Goal: Task Accomplishment & Management: Complete application form

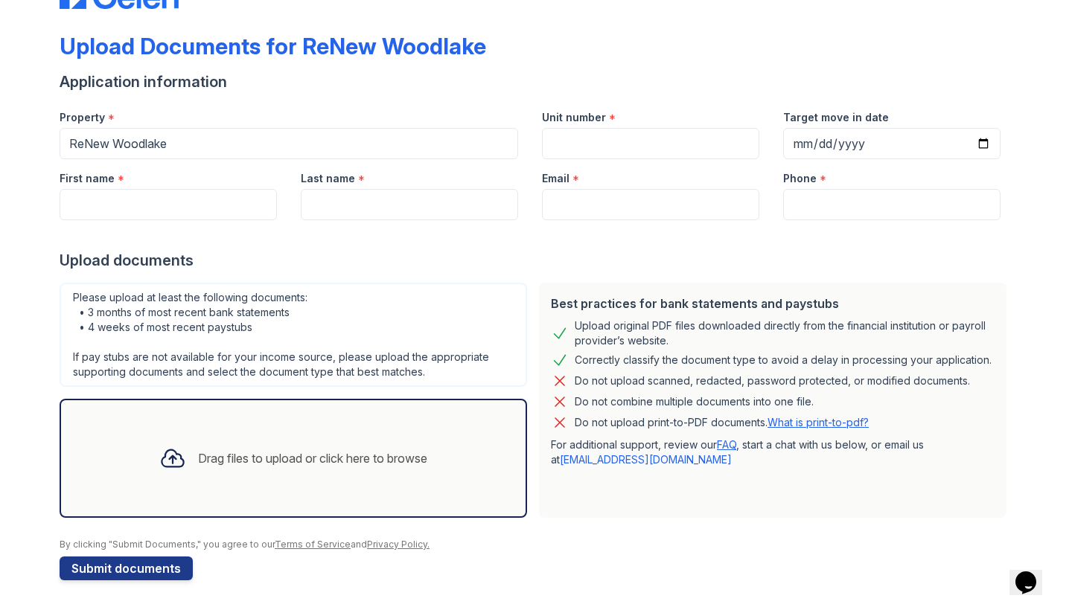
click at [222, 466] on div "Drag files to upload or click here to browse" at bounding box center [312, 458] width 229 height 18
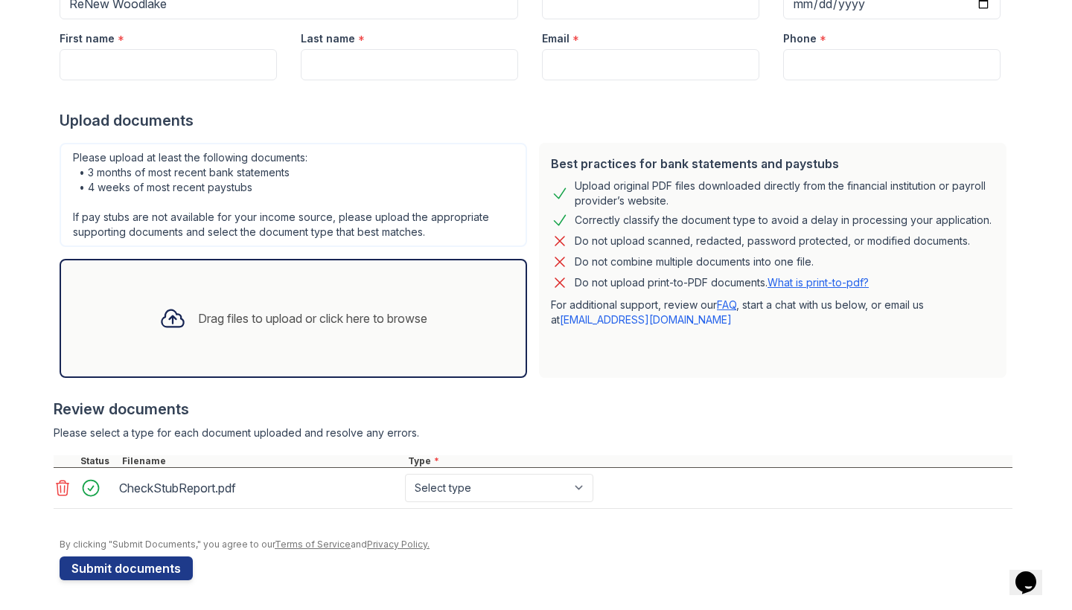
scroll to position [193, 0]
click at [388, 319] on div "Drag files to upload or click here to browse" at bounding box center [312, 319] width 229 height 18
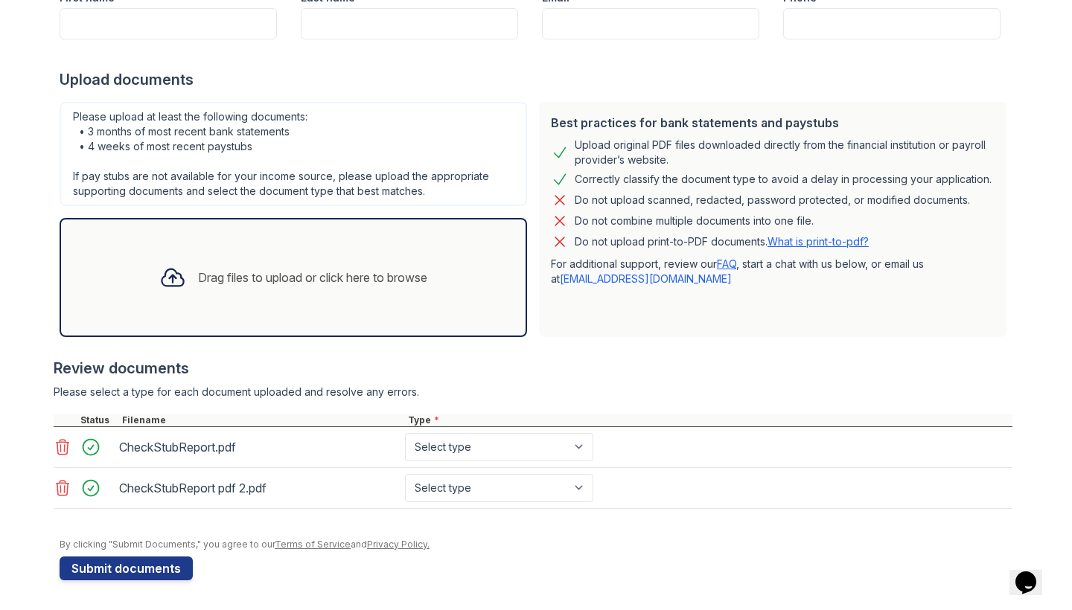
scroll to position [234, 0]
select select "paystub"
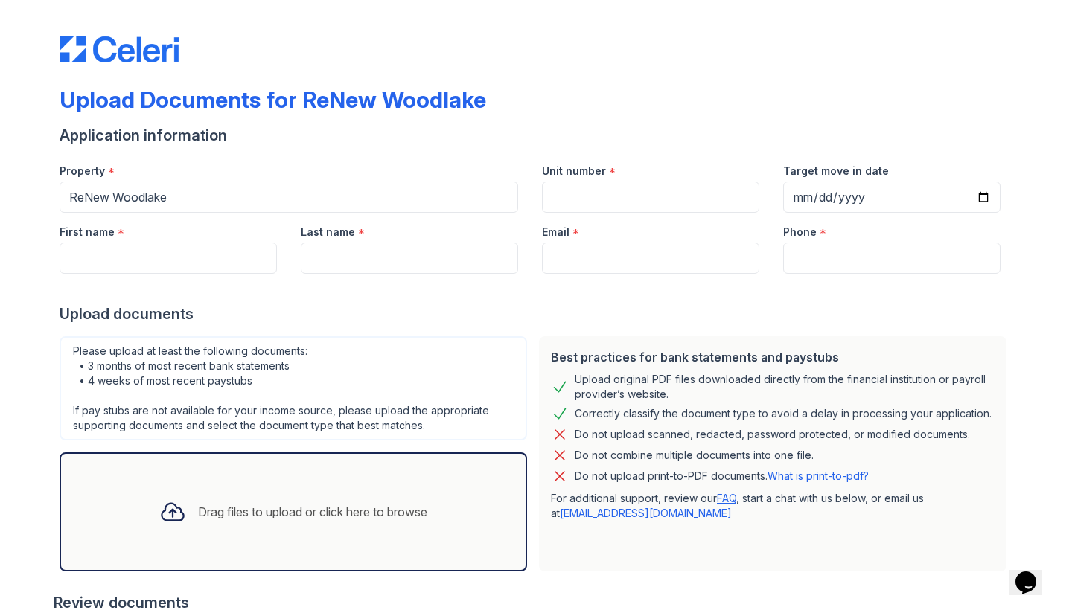
scroll to position [0, 0]
type input "Clementine"
type input "Sikiri"
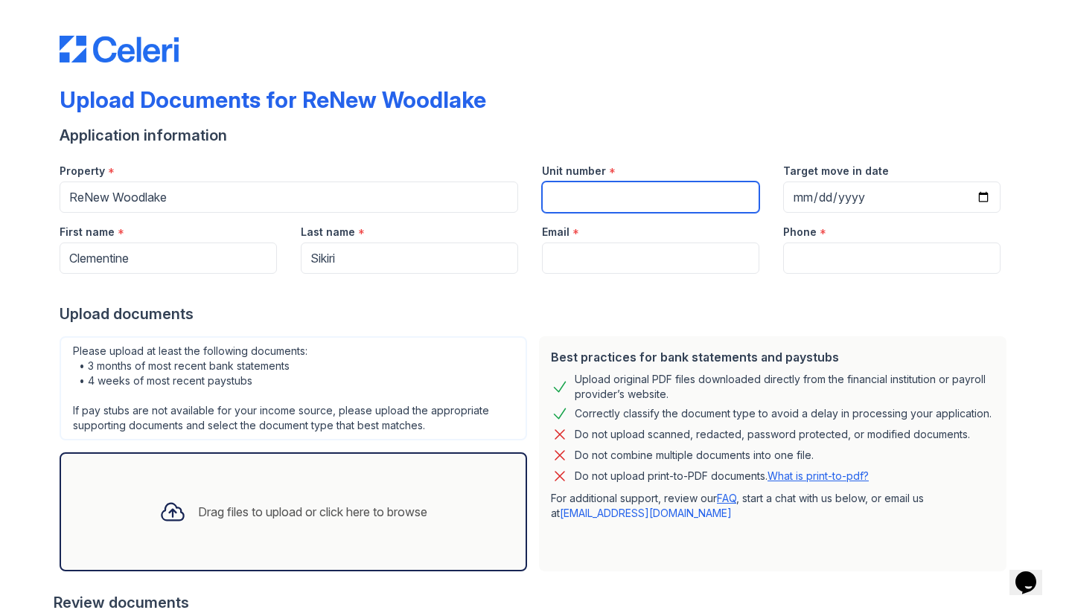
click at [587, 196] on input "Unit number" at bounding box center [650, 197] width 217 height 31
type input "3"
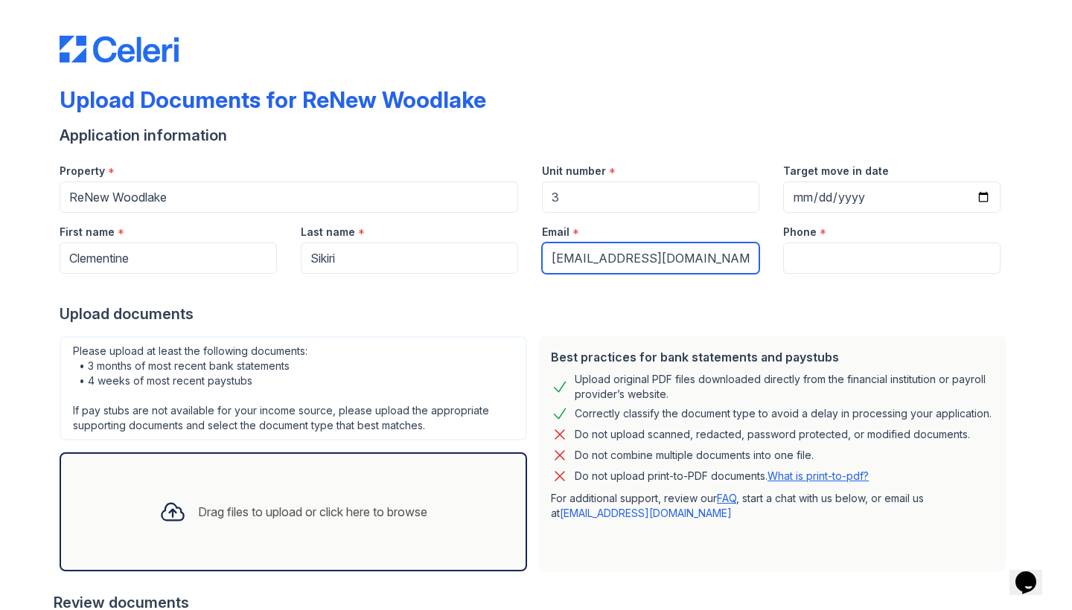
type input "[EMAIL_ADDRESS][DOMAIN_NAME]"
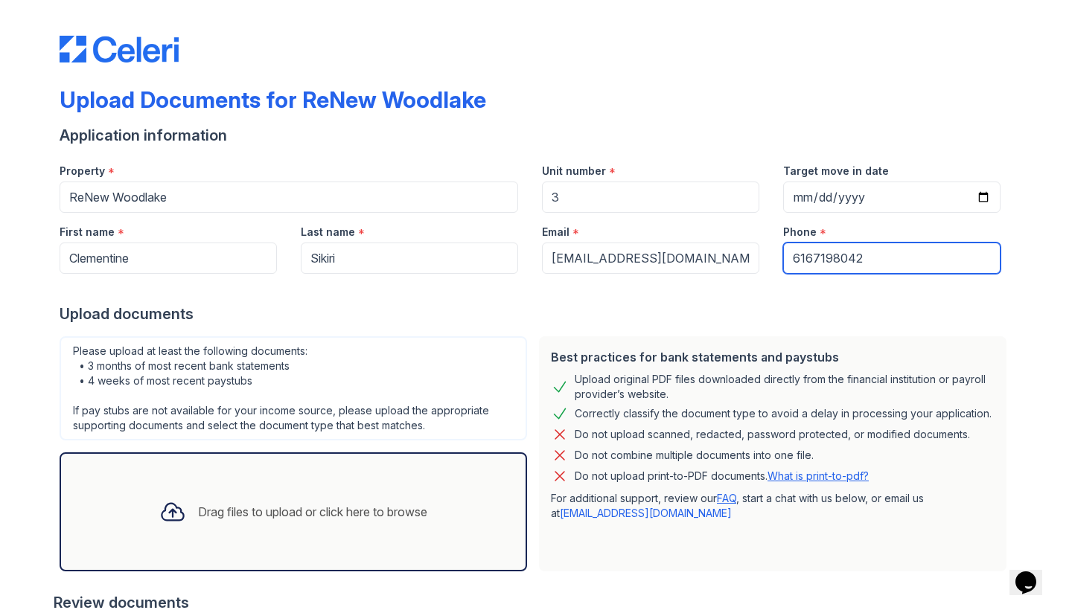
type input "6167198042"
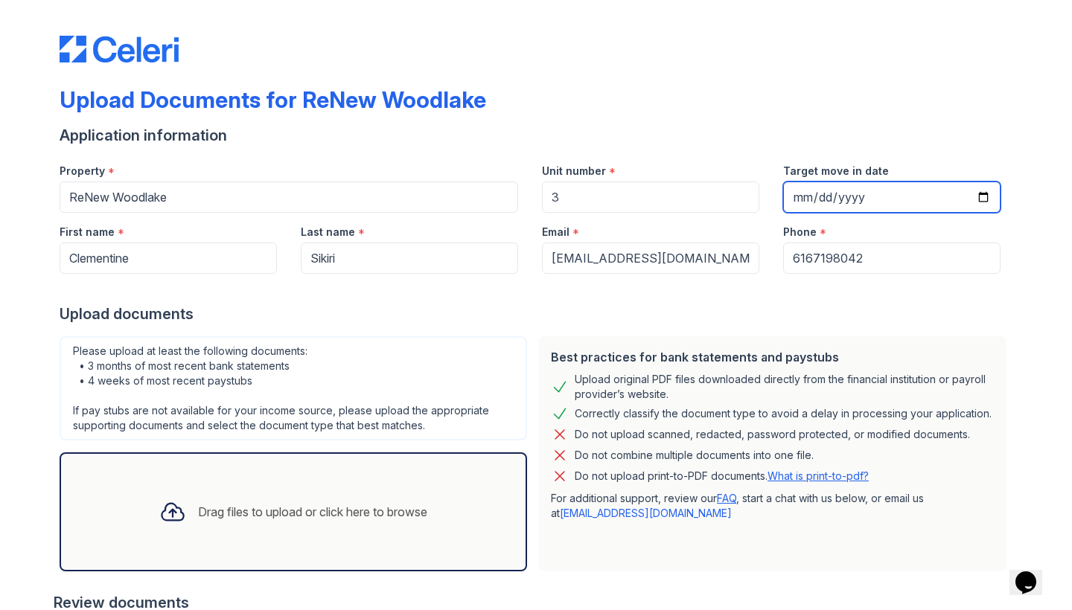
click at [807, 192] on input "Target move in date" at bounding box center [891, 197] width 217 height 31
click at [826, 195] on input "Target move in date" at bounding box center [891, 197] width 217 height 31
click at [857, 197] on input "Target move in date" at bounding box center [891, 197] width 217 height 31
type input "[DATE]"
click at [810, 196] on input "Target move in date" at bounding box center [891, 197] width 217 height 31
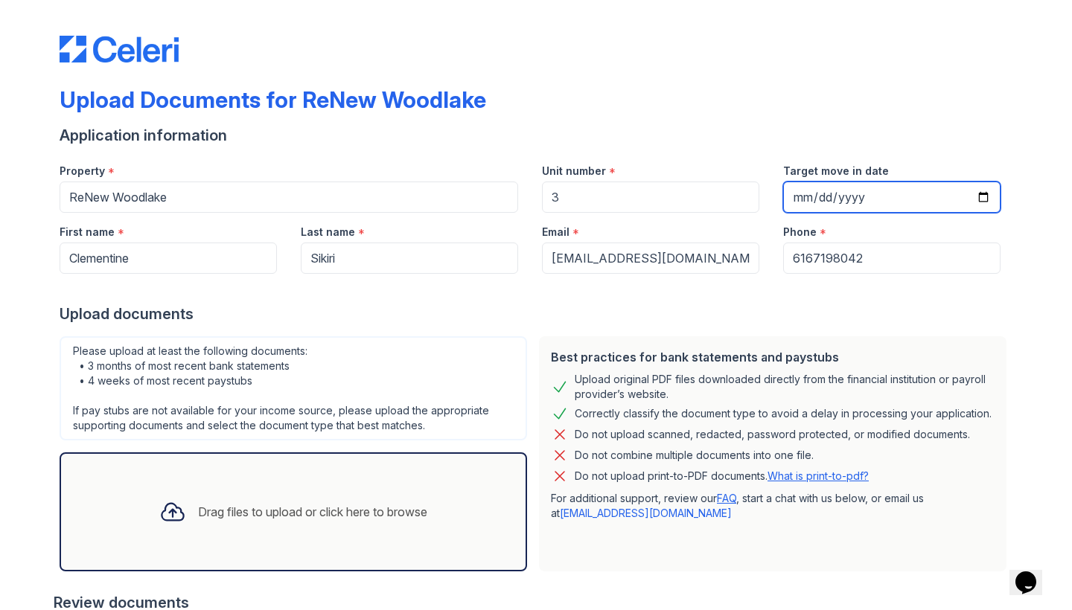
click at [827, 197] on input "Target move in date" at bounding box center [891, 197] width 217 height 31
click at [857, 197] on input "Target move in date" at bounding box center [891, 197] width 217 height 31
click at [984, 291] on div at bounding box center [536, 289] width 953 height 30
click at [854, 199] on input "[DATE]" at bounding box center [891, 197] width 217 height 31
type input "[DATE]"
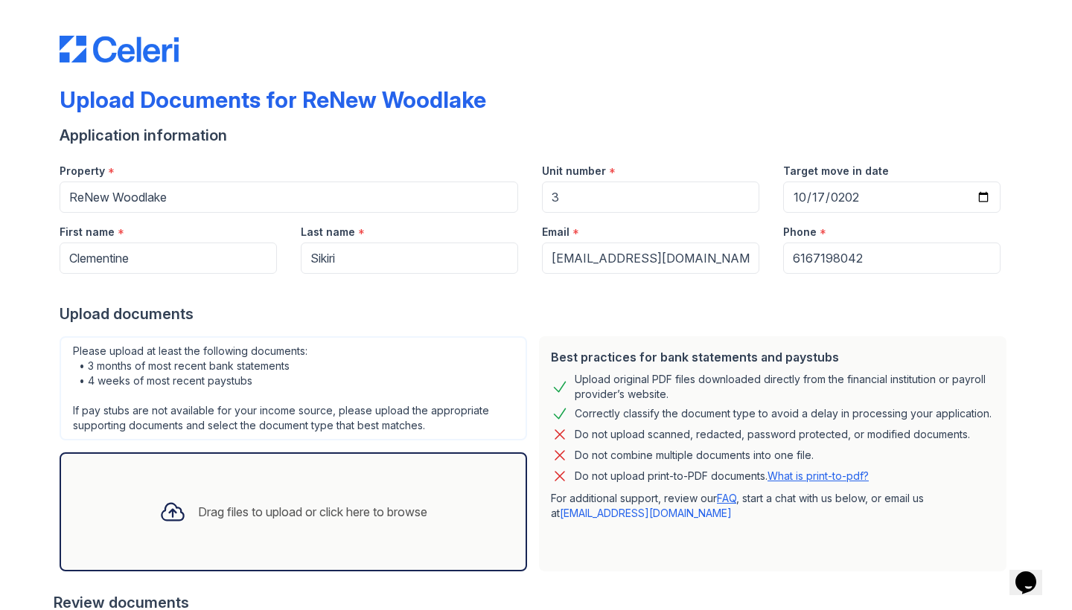
click at [947, 222] on div "Phone *" at bounding box center [891, 228] width 217 height 30
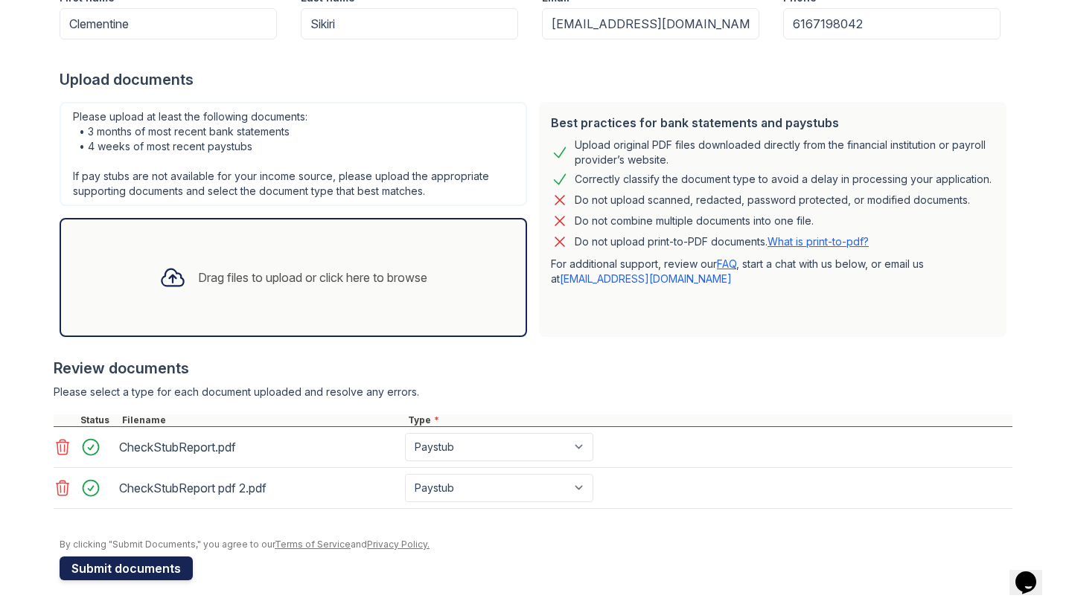
click at [141, 577] on button "Submit documents" at bounding box center [126, 569] width 133 height 24
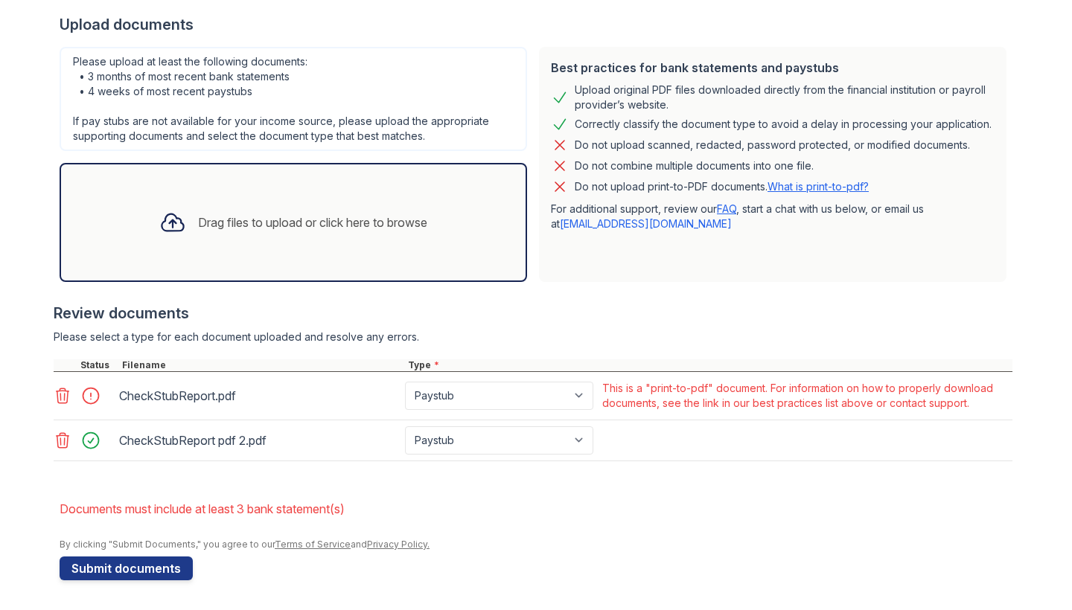
scroll to position [331, 0]
click at [93, 395] on div at bounding box center [95, 395] width 42 height 21
click at [65, 396] on icon at bounding box center [63, 395] width 13 height 15
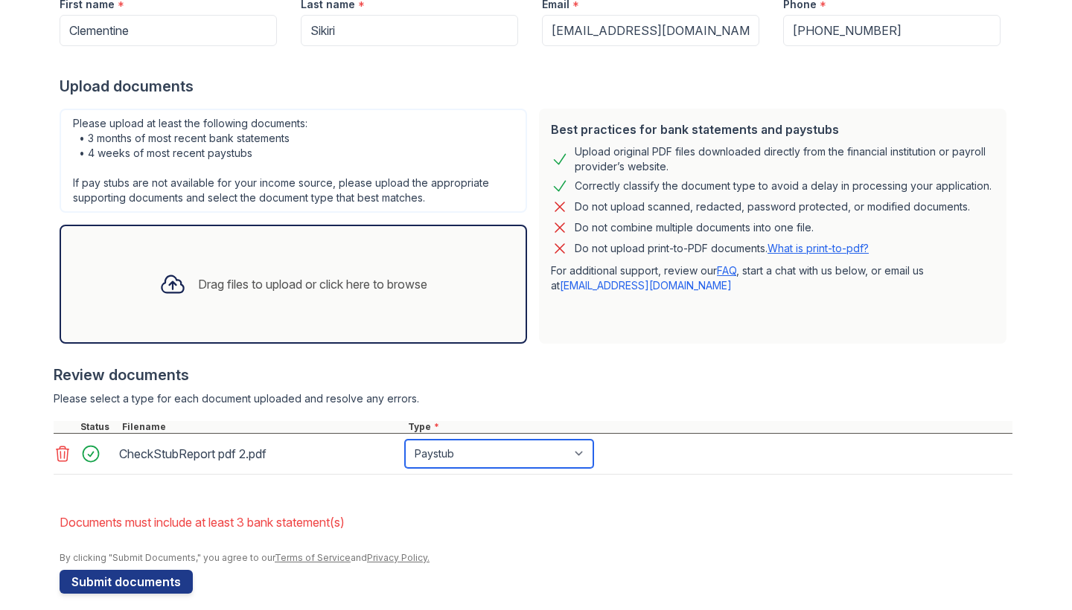
scroll to position [0, 0]
click at [339, 269] on div "Drag files to upload or click here to browse" at bounding box center [293, 284] width 292 height 51
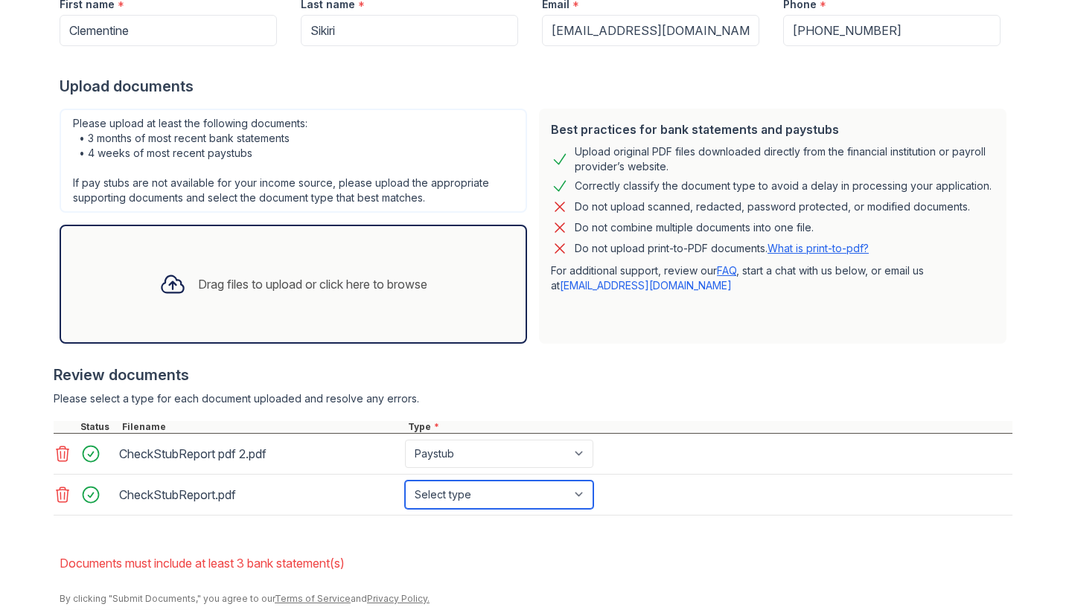
select select "paystub"
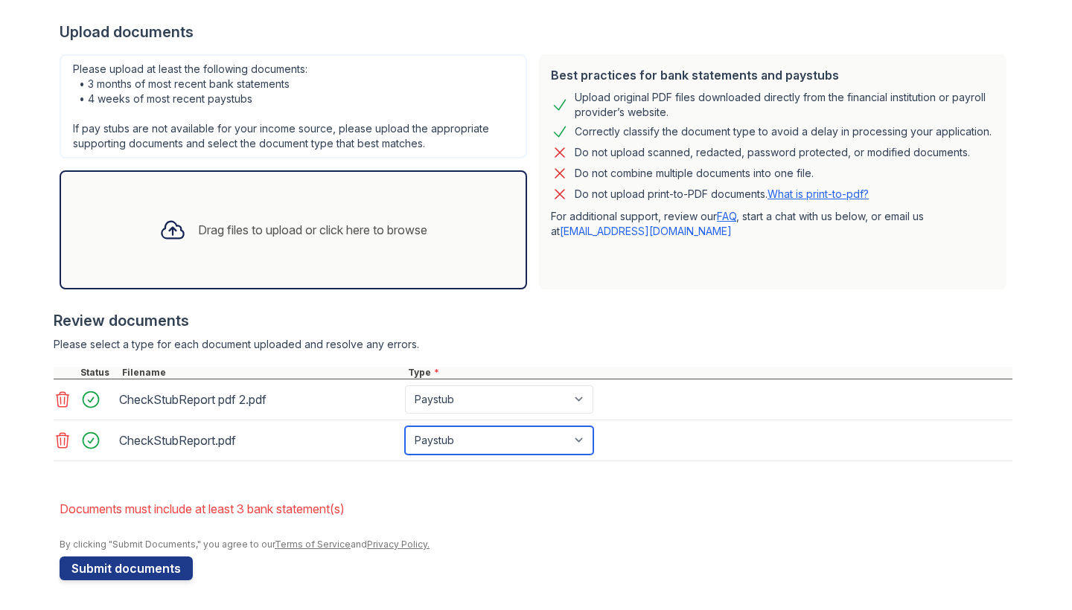
scroll to position [324, 0]
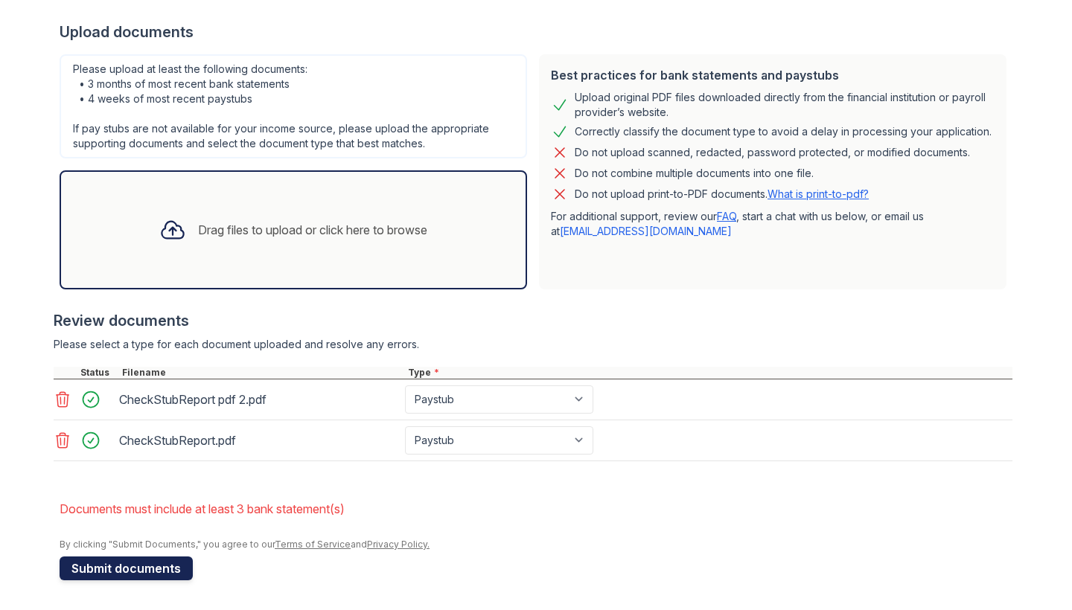
click at [152, 570] on button "Submit documents" at bounding box center [126, 569] width 133 height 24
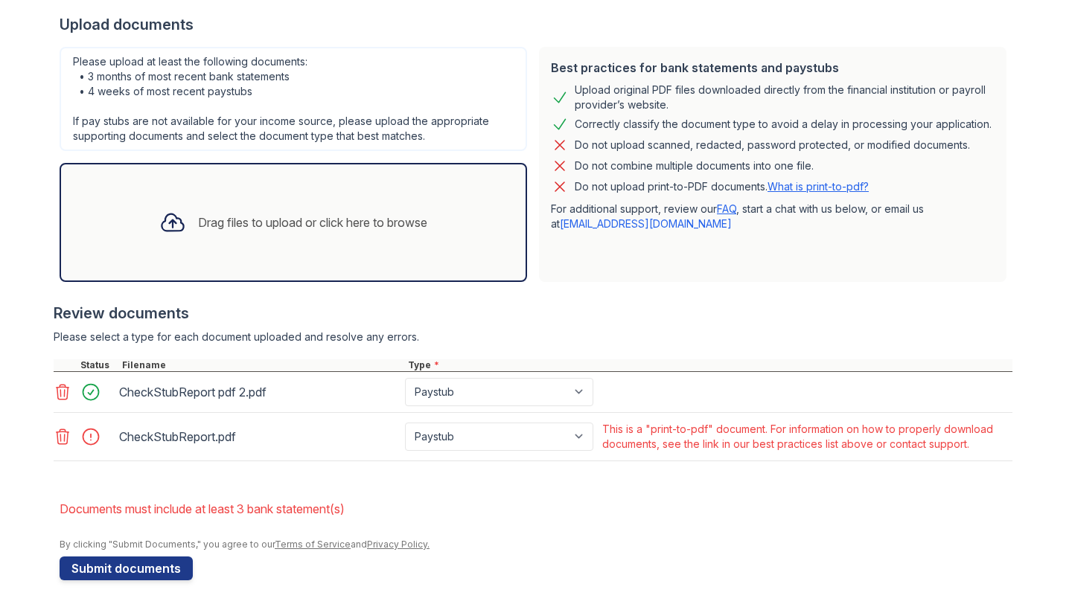
scroll to position [331, 0]
click at [63, 437] on icon at bounding box center [63, 437] width 18 height 18
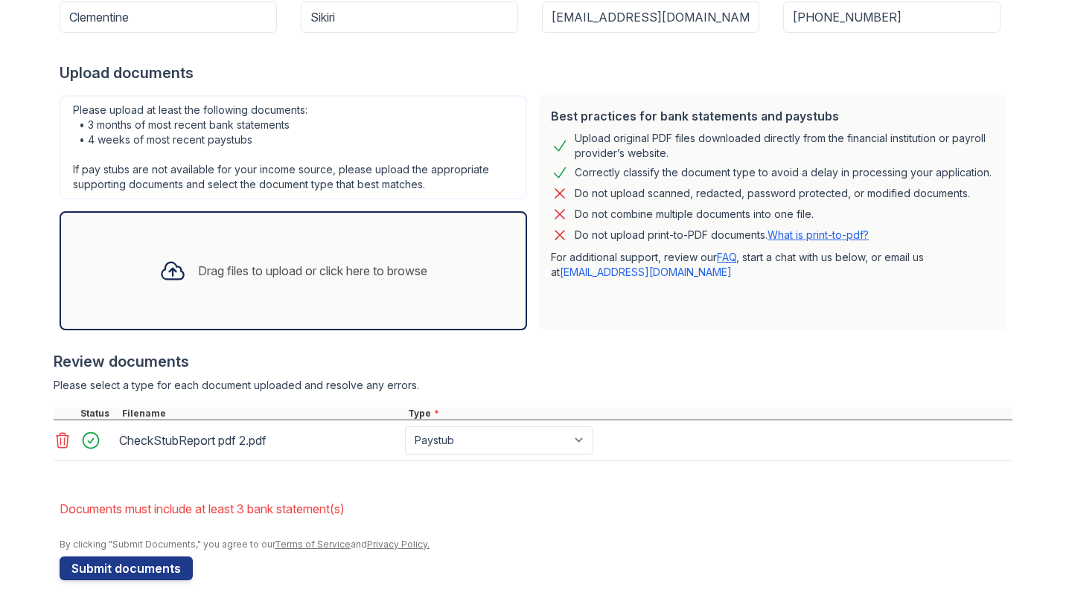
scroll to position [283, 0]
click at [261, 284] on div "Drag files to upload or click here to browse" at bounding box center [293, 271] width 292 height 51
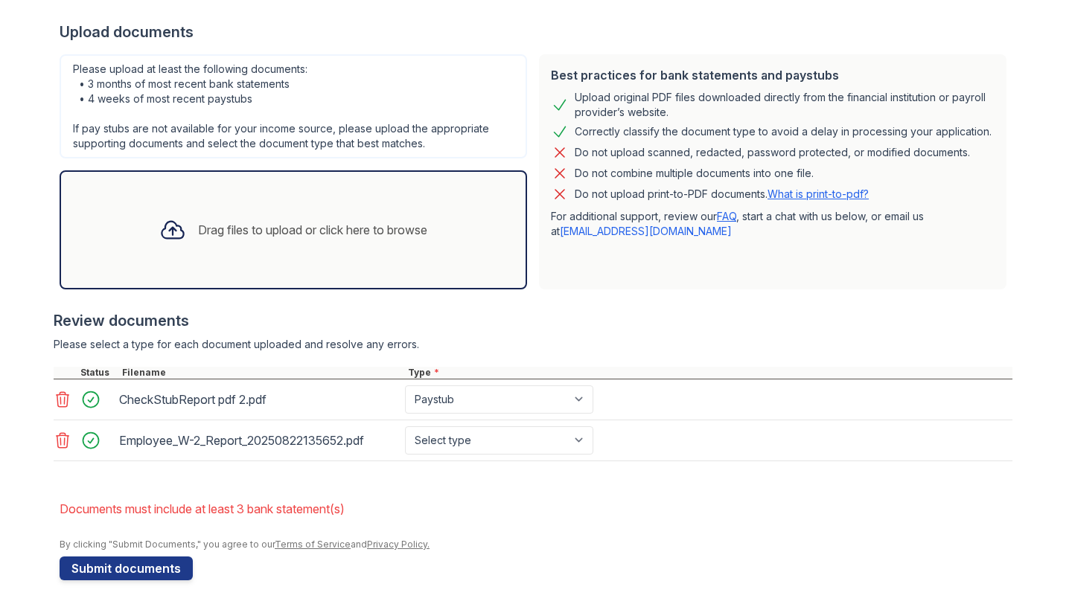
scroll to position [324, 0]
select select "tax_documents"
click at [150, 572] on button "Submit documents" at bounding box center [126, 569] width 133 height 24
click at [144, 573] on button "Submit documents" at bounding box center [126, 569] width 133 height 24
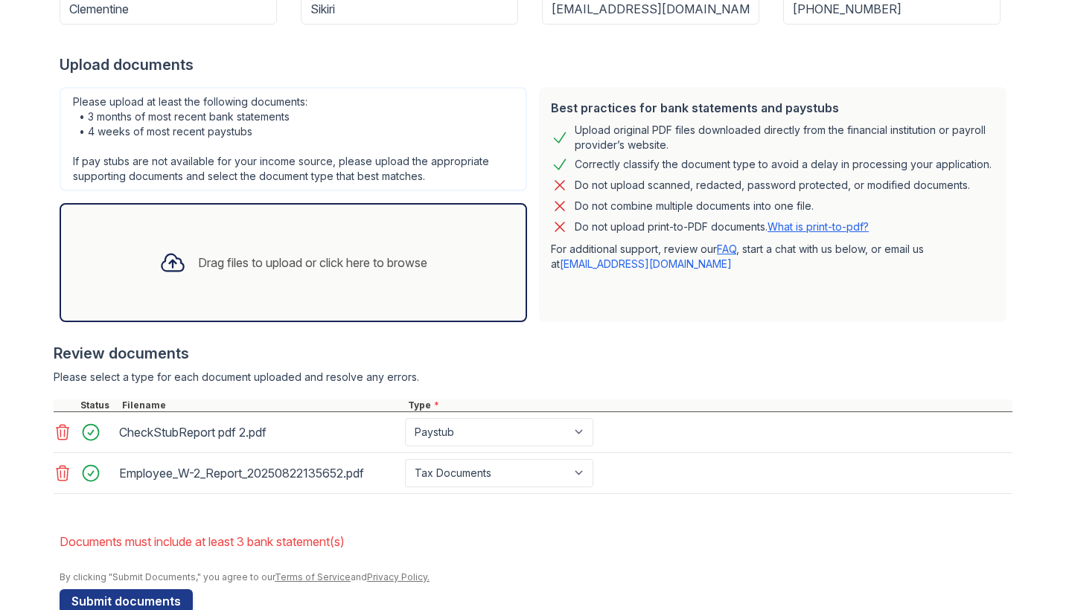
scroll to position [289, 0]
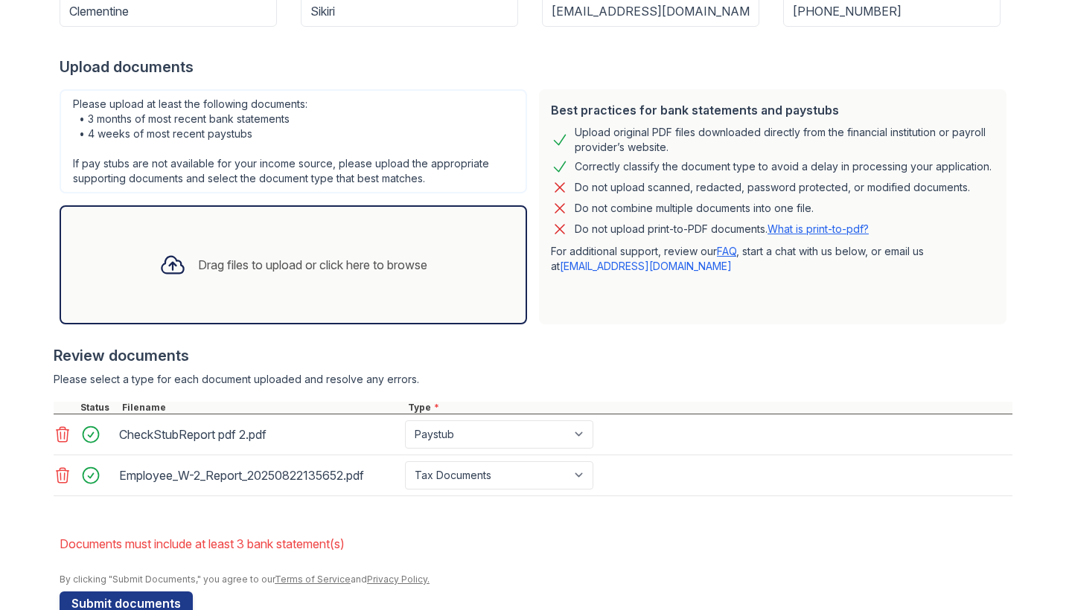
click at [320, 257] on div "Drag files to upload or click here to browse" at bounding box center [312, 265] width 229 height 18
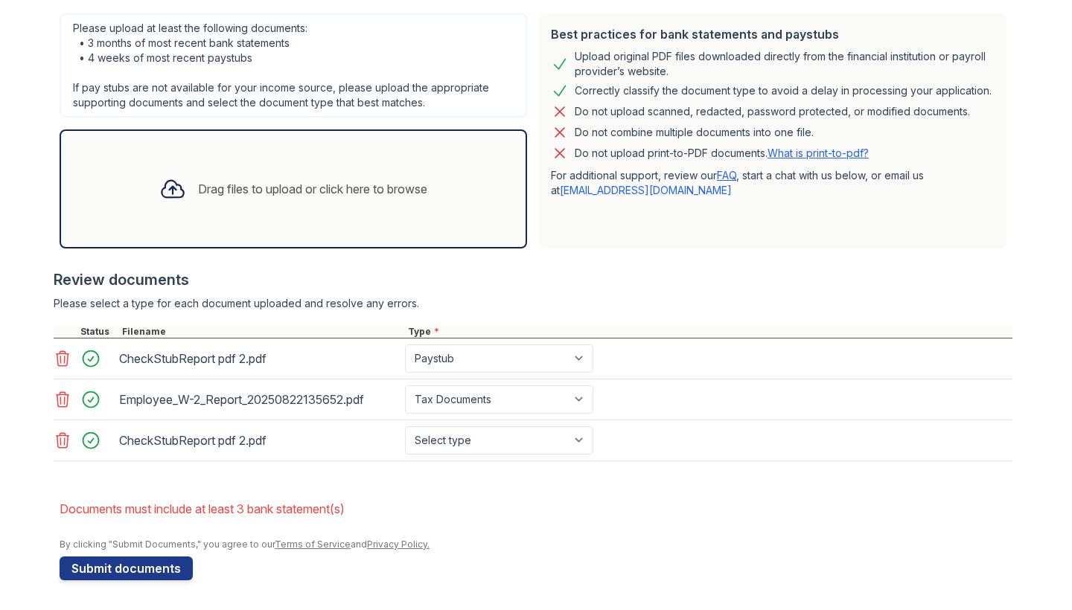
scroll to position [365, 0]
select select "paystub"
click at [156, 572] on button "Submit documents" at bounding box center [126, 569] width 133 height 24
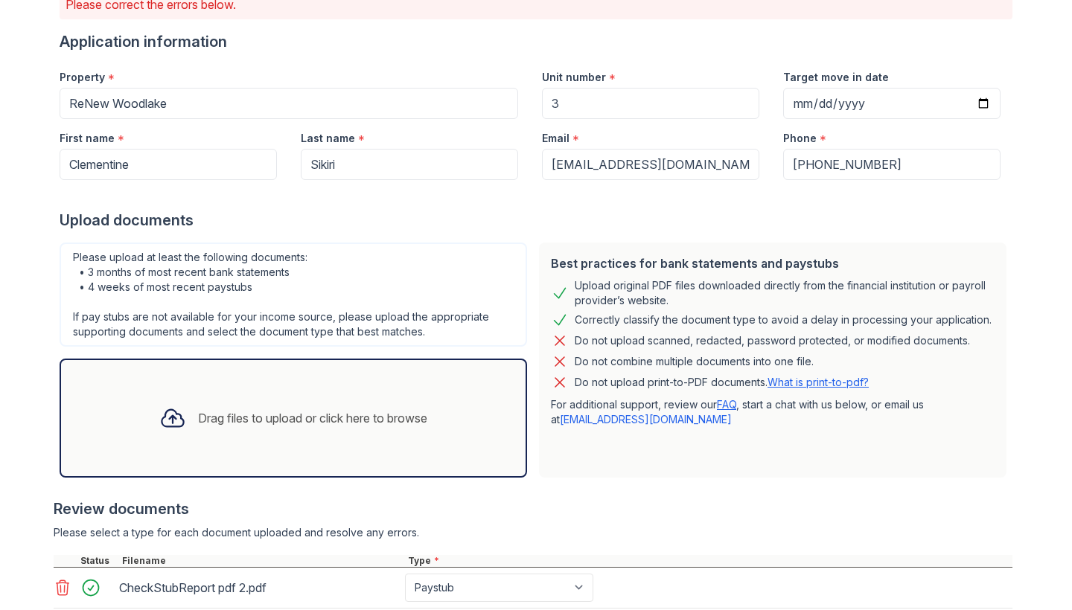
scroll to position [138, 0]
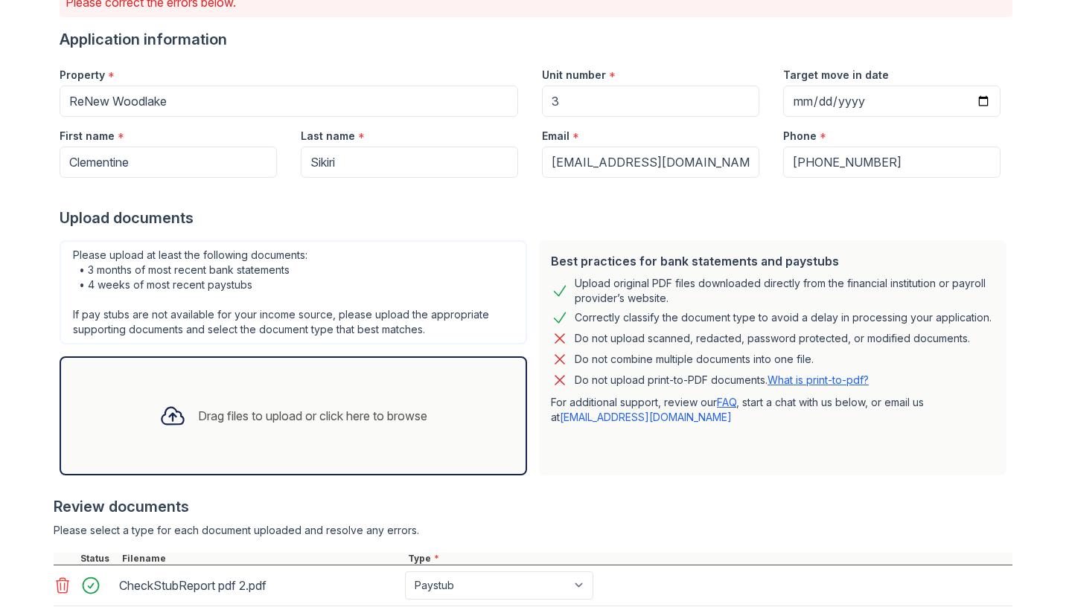
click at [849, 381] on link "What is print-to-pdf?" at bounding box center [817, 380] width 101 height 13
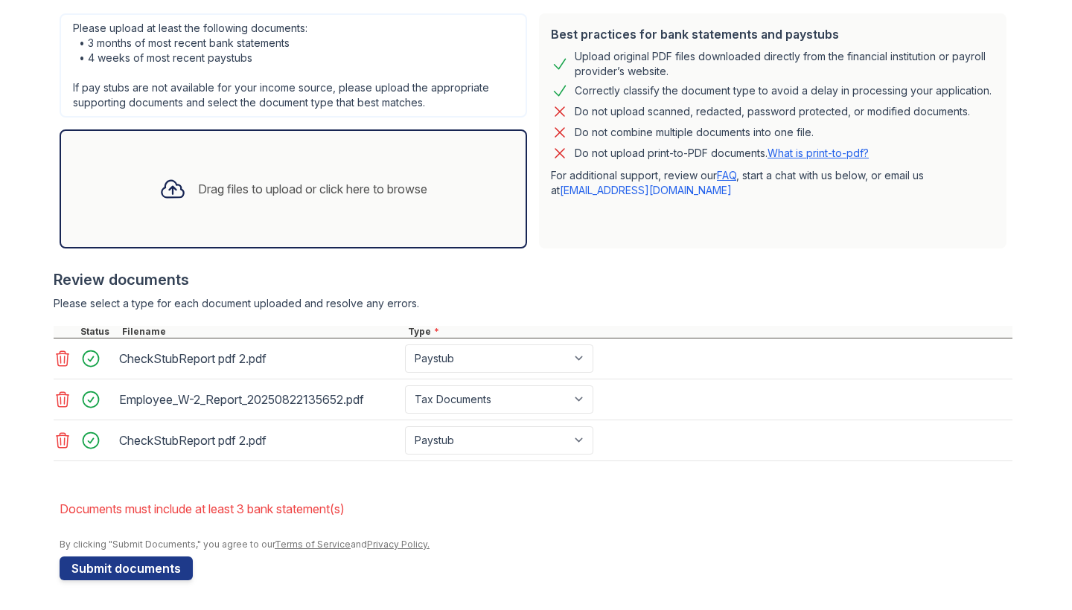
scroll to position [0, 0]
click at [61, 446] on icon at bounding box center [63, 441] width 18 height 18
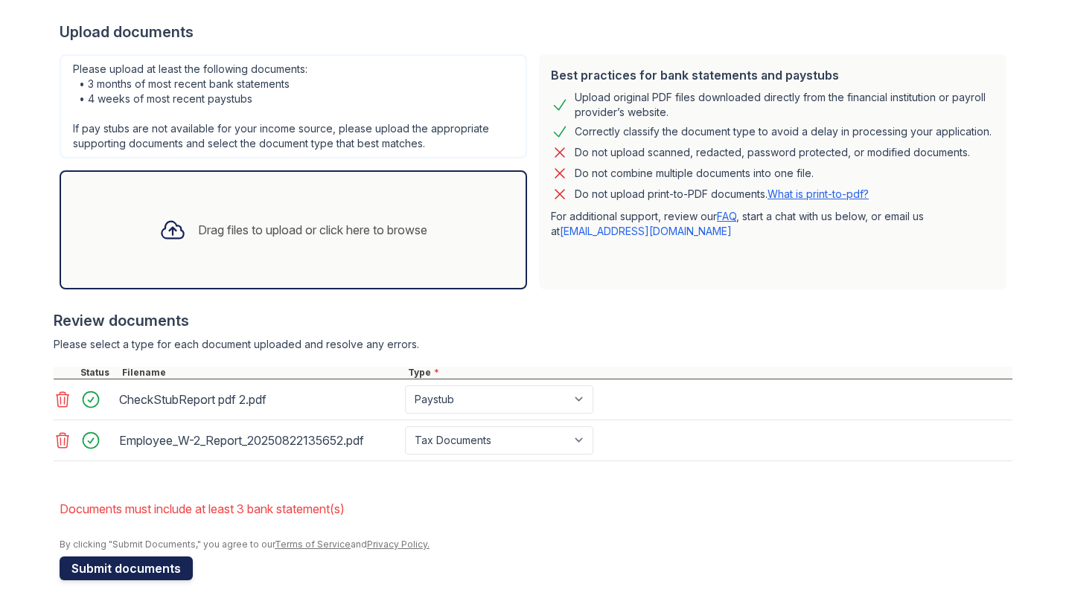
click at [153, 557] on button "Submit documents" at bounding box center [126, 569] width 133 height 24
click at [69, 438] on icon at bounding box center [63, 441] width 18 height 18
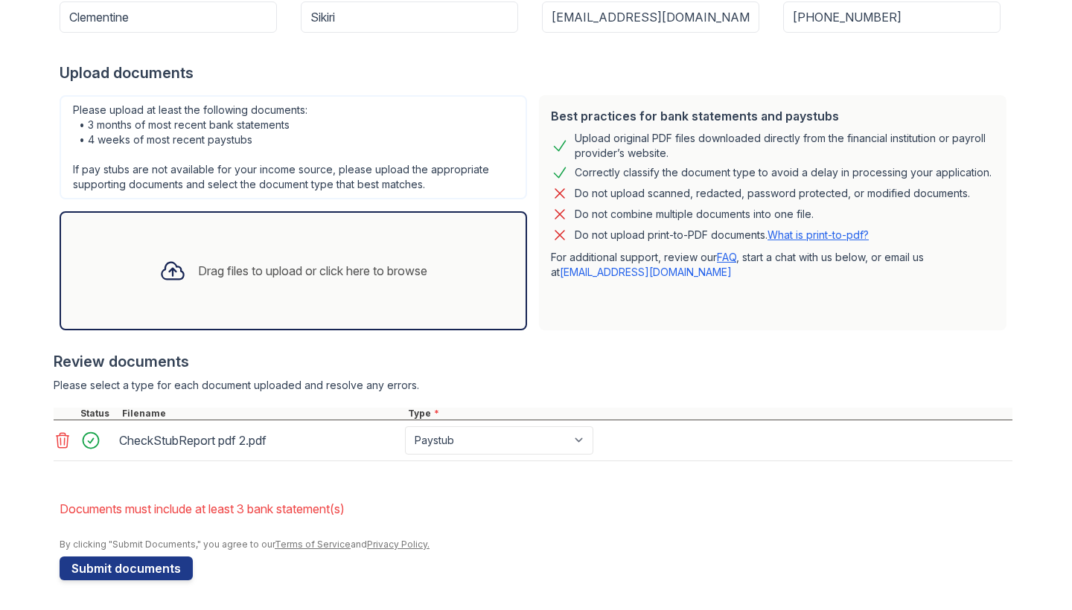
click at [65, 438] on icon at bounding box center [63, 441] width 18 height 18
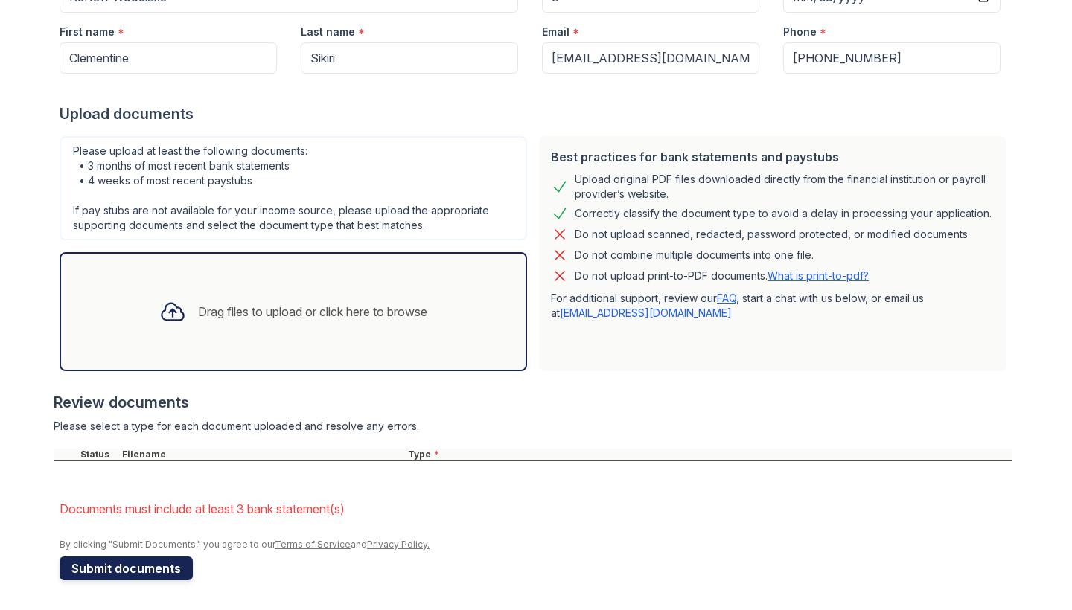
click at [141, 569] on button "Submit documents" at bounding box center [126, 569] width 133 height 24
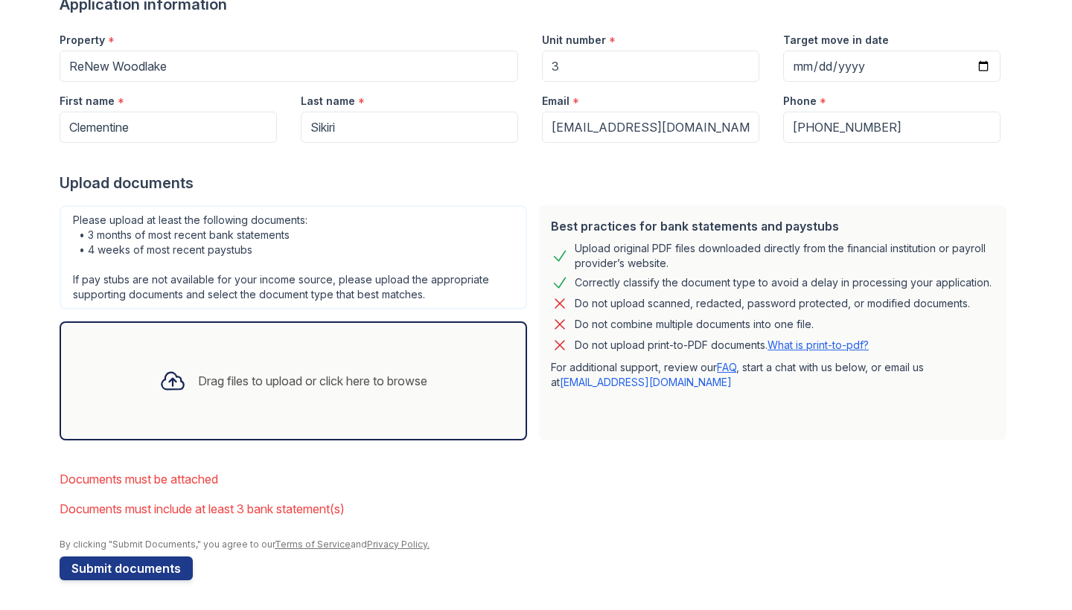
scroll to position [0, 0]
click at [254, 385] on div "Drag files to upload or click here to browse" at bounding box center [312, 381] width 229 height 18
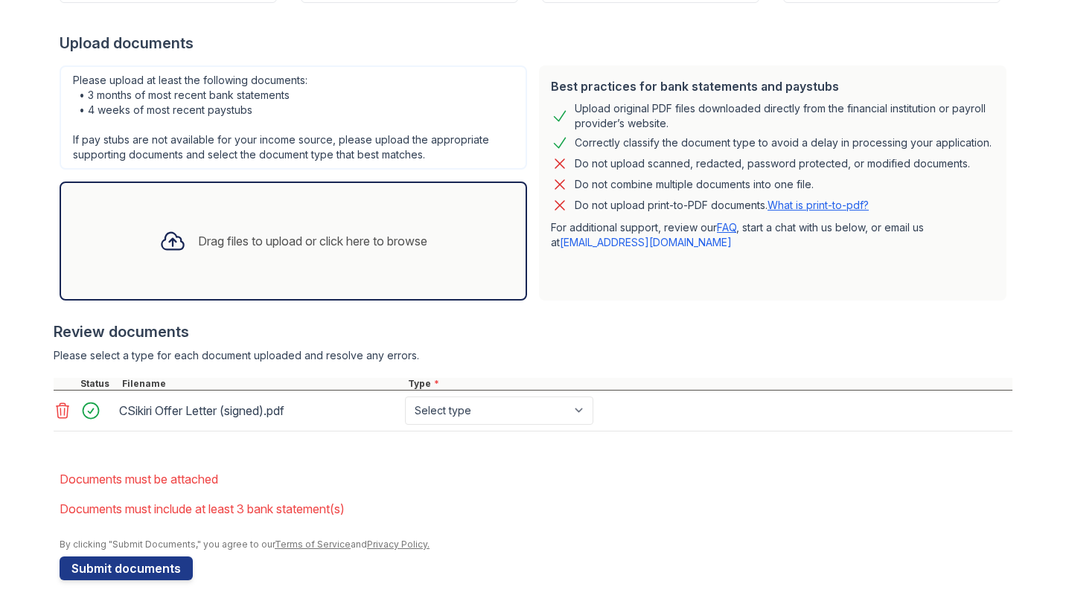
scroll to position [313, 0]
select select "offer_letter"
click at [248, 243] on div "Drag files to upload or click here to browse" at bounding box center [312, 241] width 229 height 18
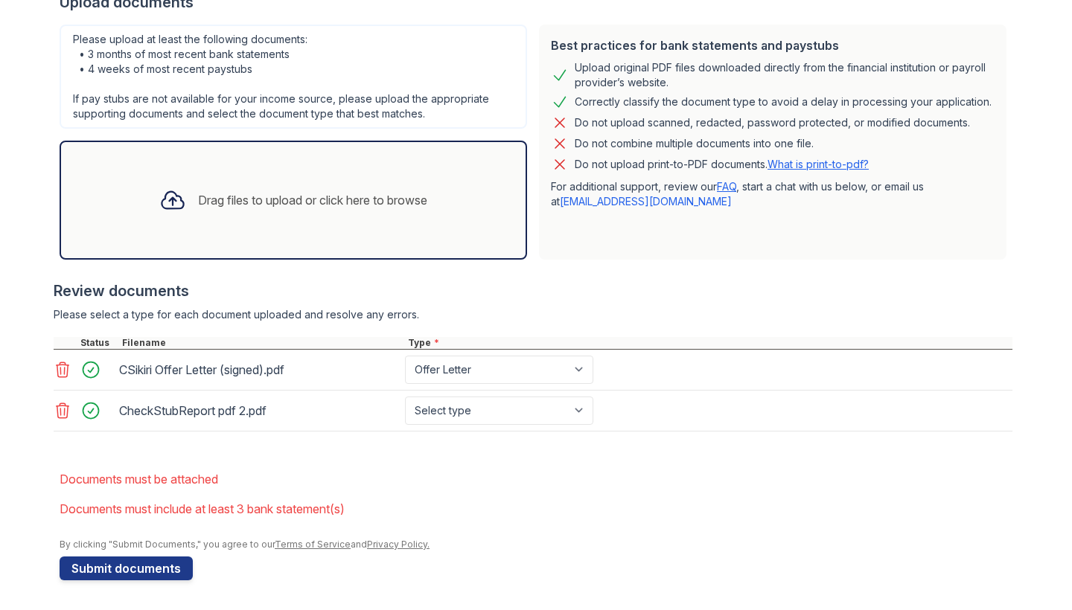
scroll to position [353, 0]
select select "paystub"
click at [159, 572] on button "Submit documents" at bounding box center [126, 569] width 133 height 24
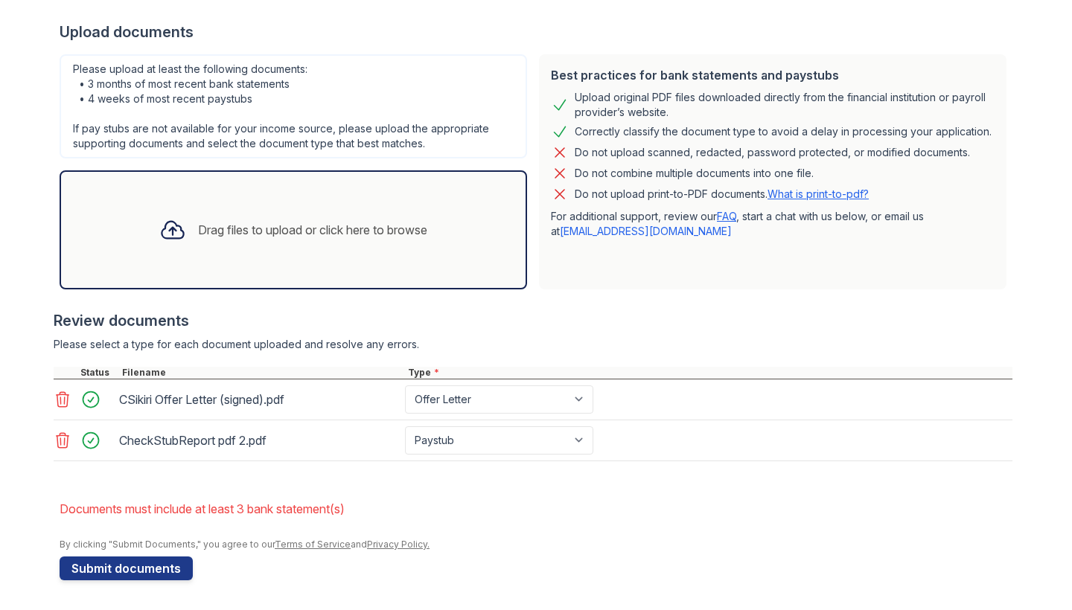
scroll to position [0, 0]
click at [378, 188] on div "Drag files to upload or click here to browse" at bounding box center [293, 229] width 467 height 119
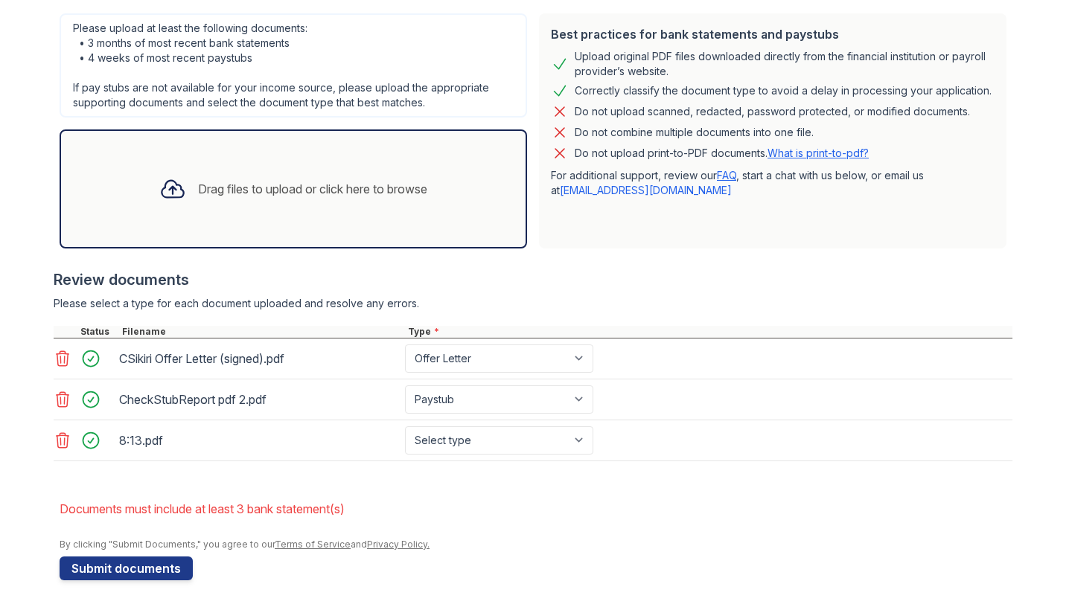
scroll to position [365, 0]
select select "paystub"
click at [174, 570] on button "Submit documents" at bounding box center [126, 569] width 133 height 24
click at [284, 208] on div "Drag files to upload or click here to browse" at bounding box center [293, 189] width 292 height 51
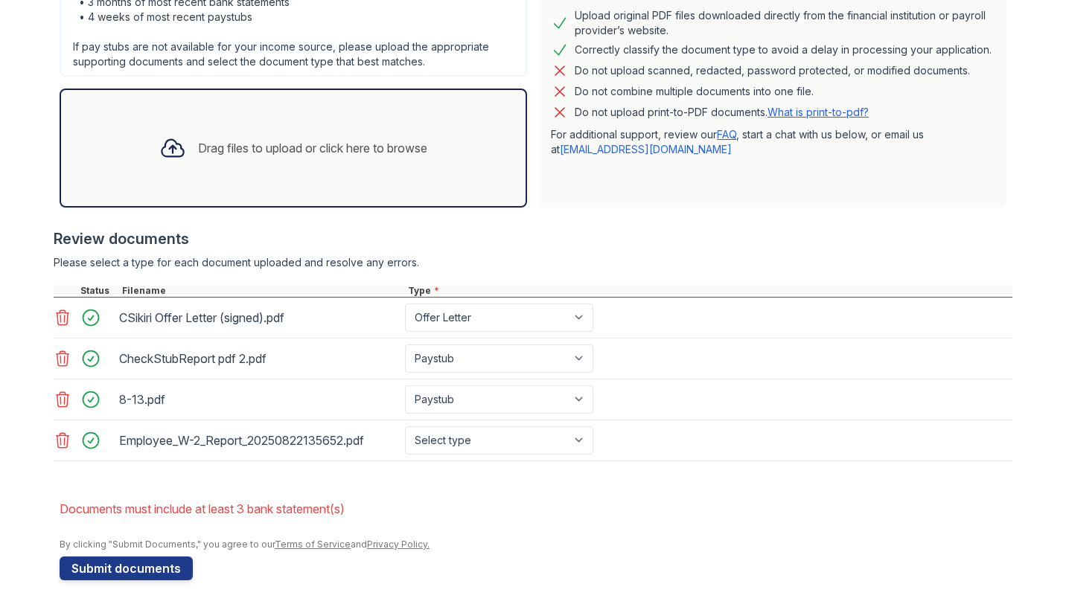
scroll to position [406, 0]
select select "tax_documents"
click at [133, 575] on button "Submit documents" at bounding box center [126, 569] width 133 height 24
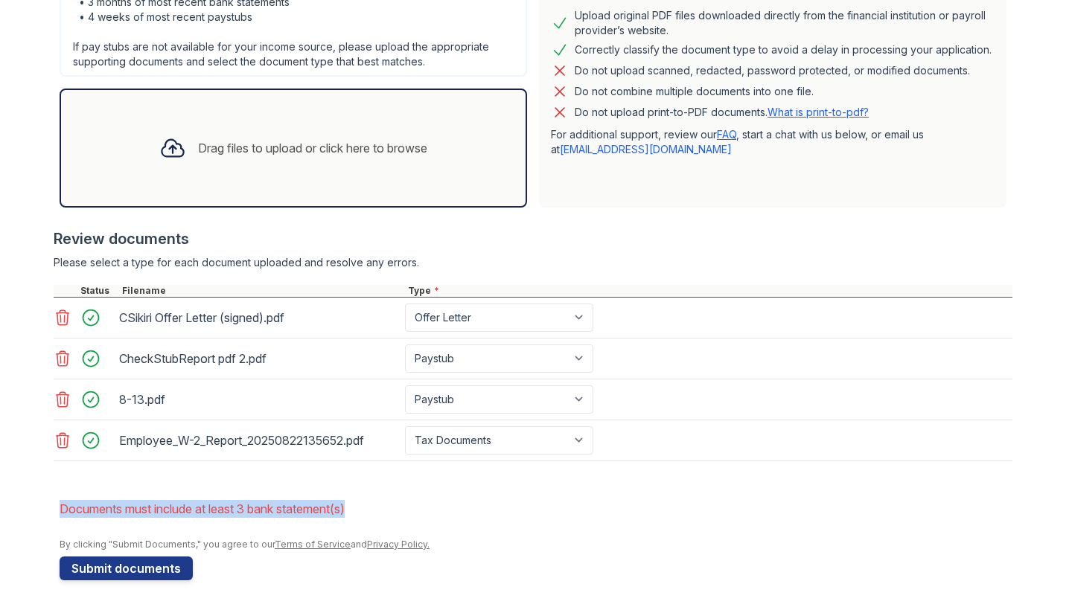
drag, startPoint x: 367, startPoint y: 511, endPoint x: 63, endPoint y: 505, distance: 304.4
click at [63, 505] on li "Documents must include at least 3 bank statement(s)" at bounding box center [536, 509] width 953 height 30
copy li "Documents must include at least 3 bank statement(s)"
click at [409, 522] on li "Documents must include at least 3 bank statement(s)" at bounding box center [536, 509] width 953 height 30
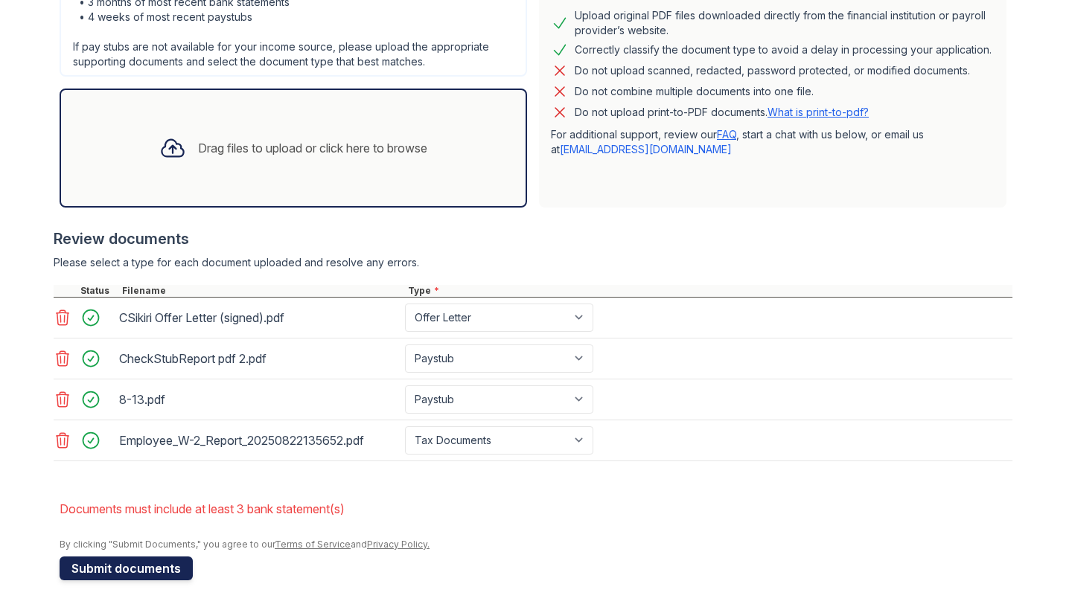
click at [125, 572] on button "Submit documents" at bounding box center [126, 569] width 133 height 24
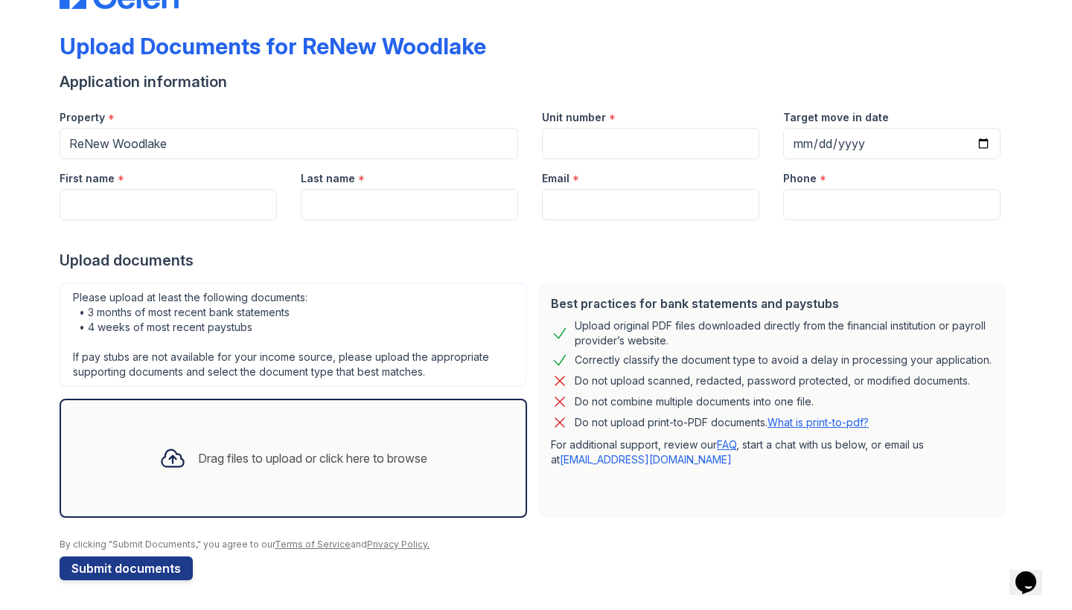
click at [410, 444] on div "Drag files to upload or click here to browse" at bounding box center [293, 458] width 292 height 51
